Goal: Information Seeking & Learning: Learn about a topic

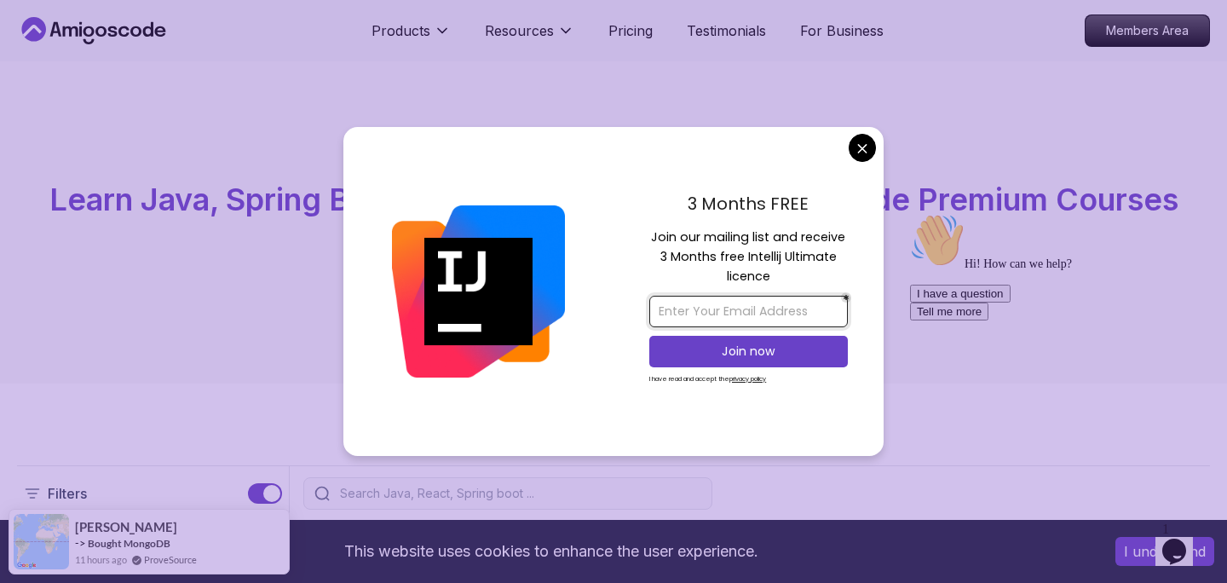
click at [763, 323] on input "email" at bounding box center [748, 312] width 198 height 32
type input "[EMAIL_ADDRESS][DOMAIN_NAME]"
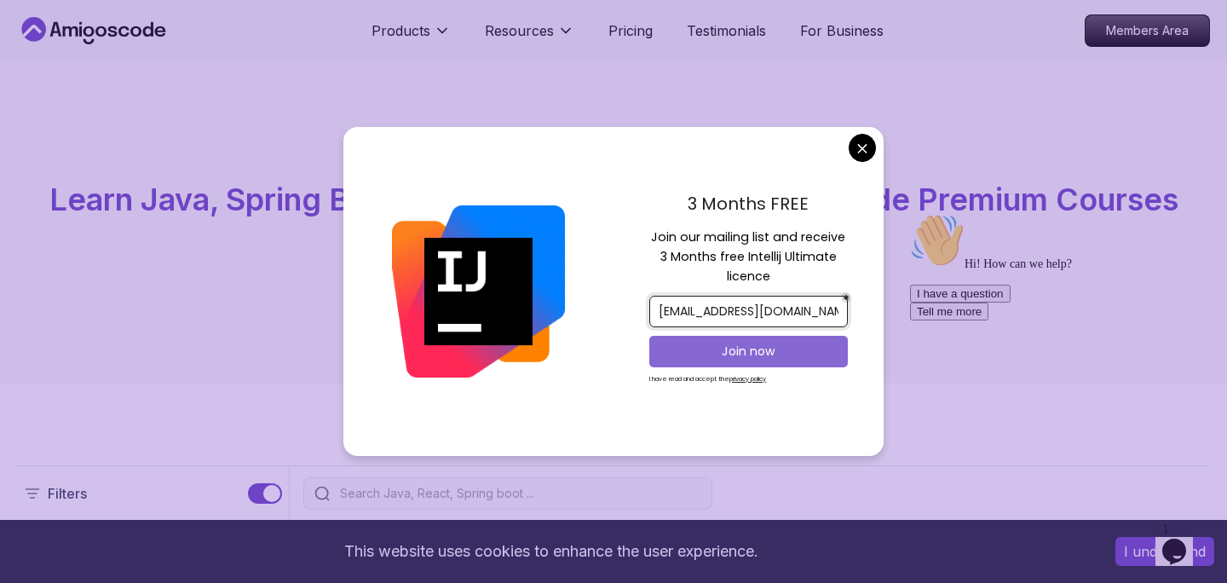
click at [766, 352] on p "Join now" at bounding box center [748, 350] width 161 height 17
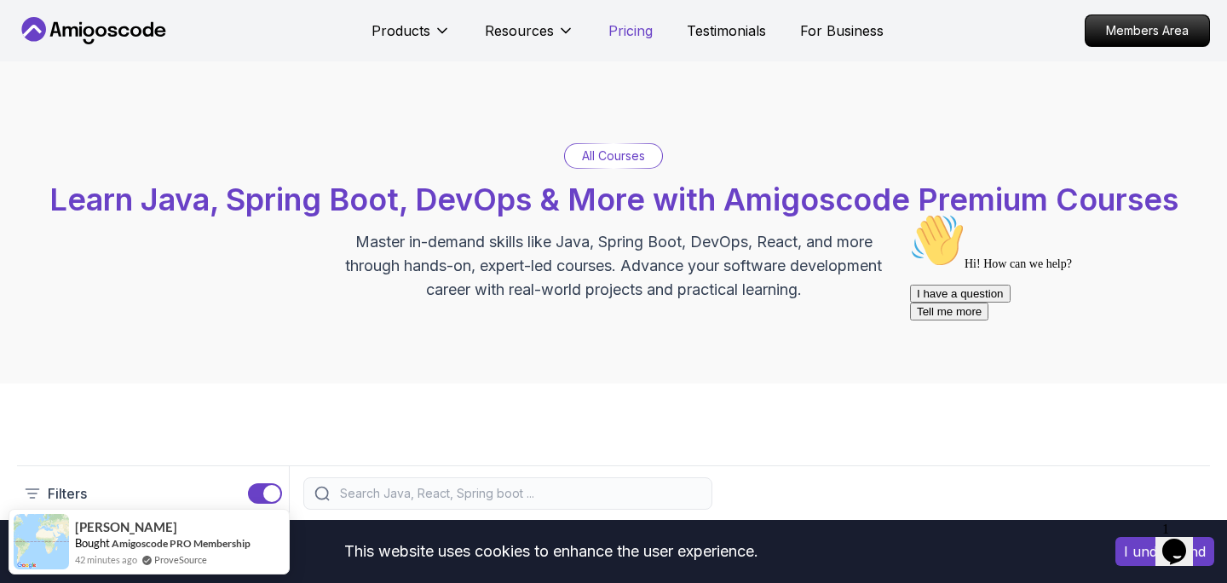
click at [629, 27] on p "Pricing" at bounding box center [630, 30] width 44 height 20
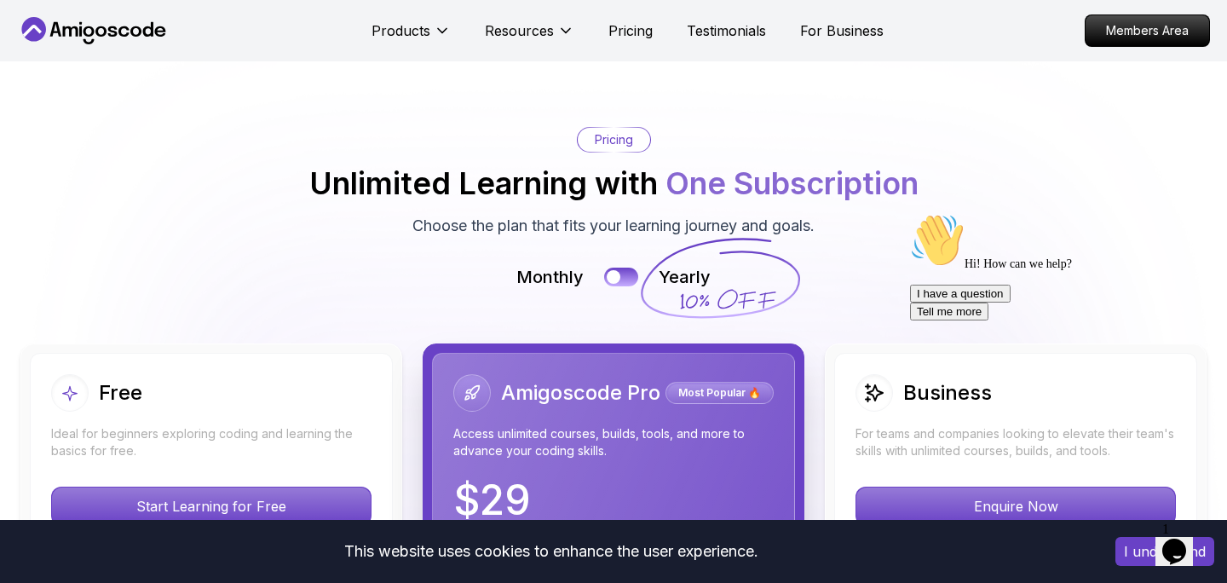
scroll to position [3712, 0]
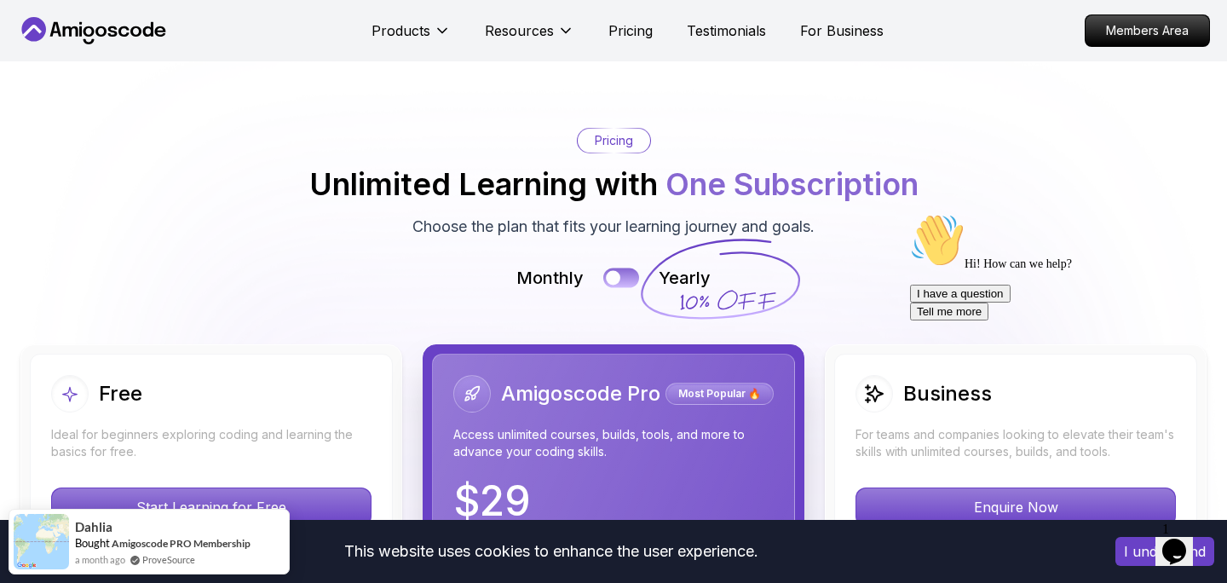
click at [615, 271] on div at bounding box center [613, 278] width 14 height 14
click at [615, 268] on button at bounding box center [621, 278] width 36 height 20
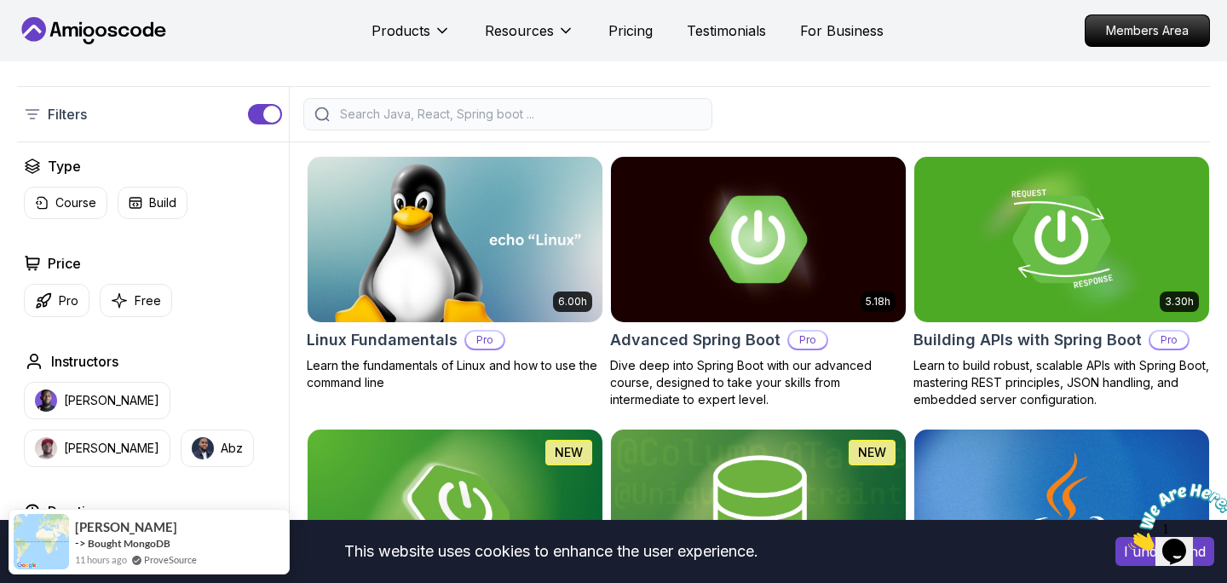
scroll to position [382, 0]
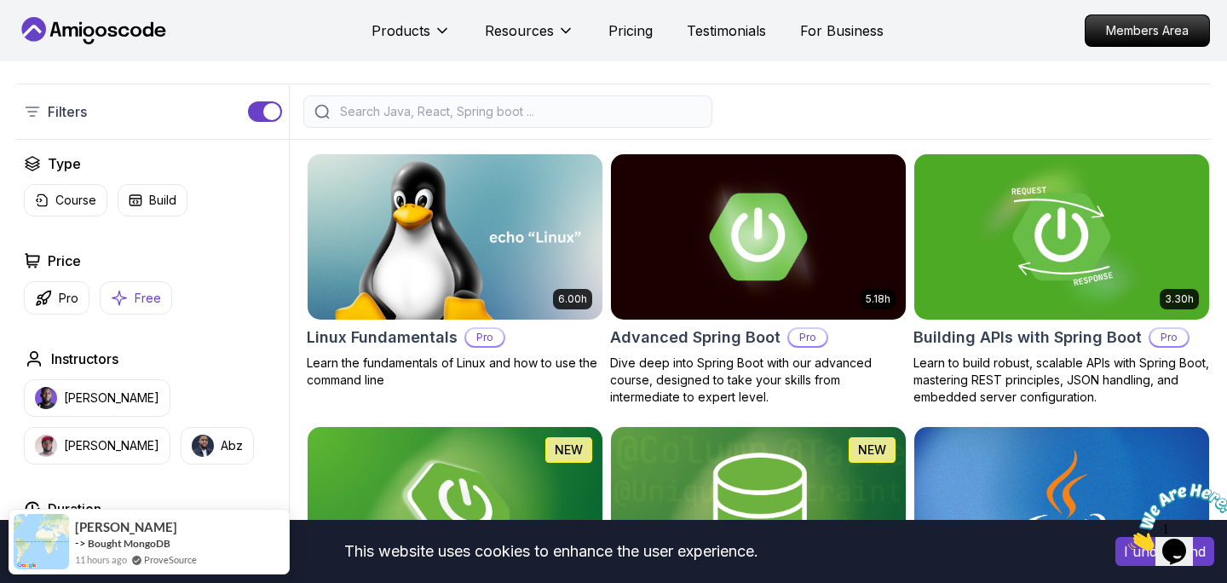
click at [150, 299] on p "Free" at bounding box center [148, 298] width 26 height 17
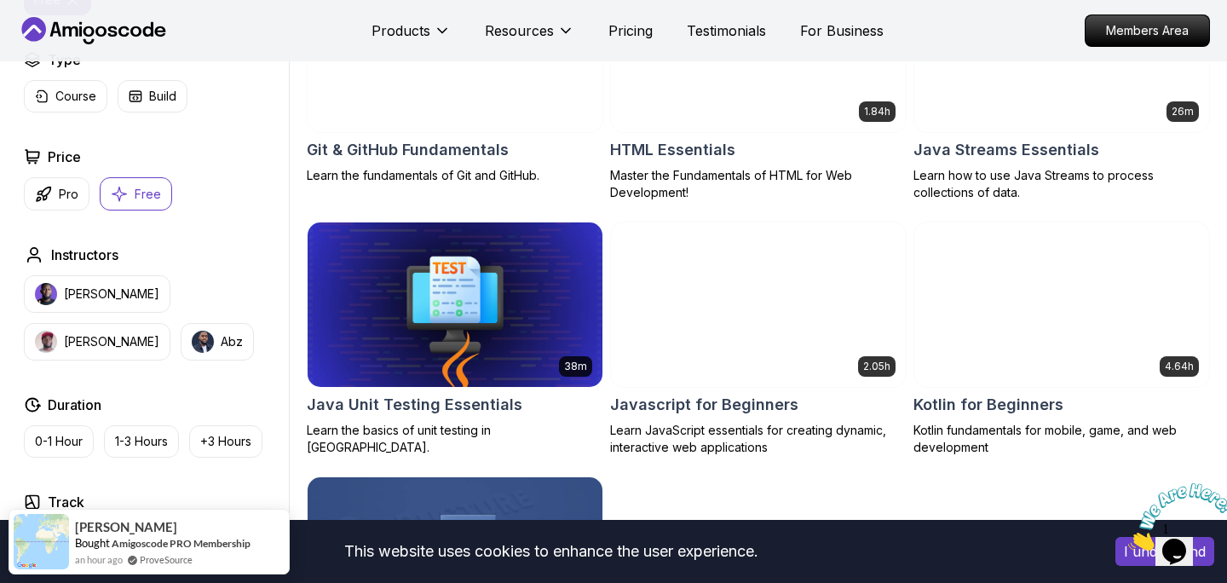
scroll to position [825, 0]
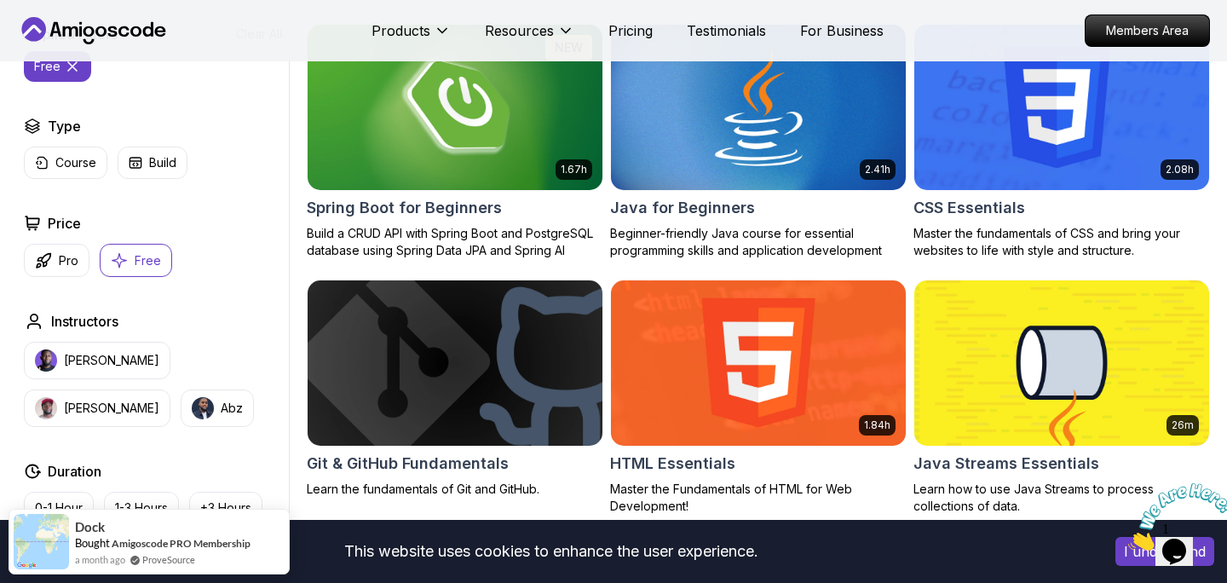
scroll to position [0, 0]
